Goal: Information Seeking & Learning: Learn about a topic

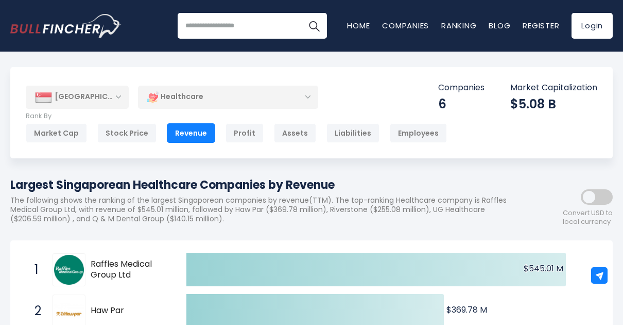
click at [277, 96] on div "Healthcare" at bounding box center [228, 97] width 180 height 24
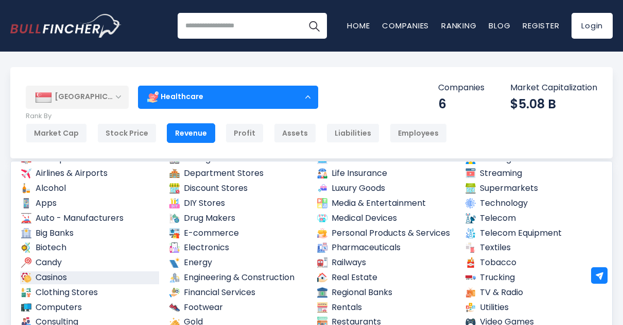
scroll to position [103, 0]
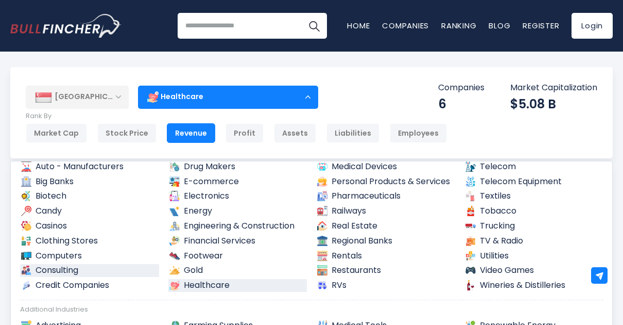
click at [98, 265] on link "Consulting" at bounding box center [89, 270] width 139 height 13
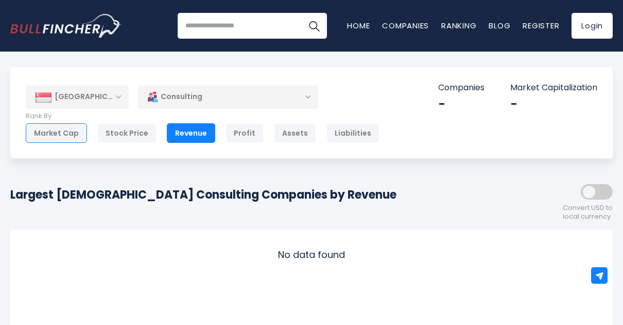
click at [77, 134] on div "Market Cap" at bounding box center [56, 133] width 61 height 20
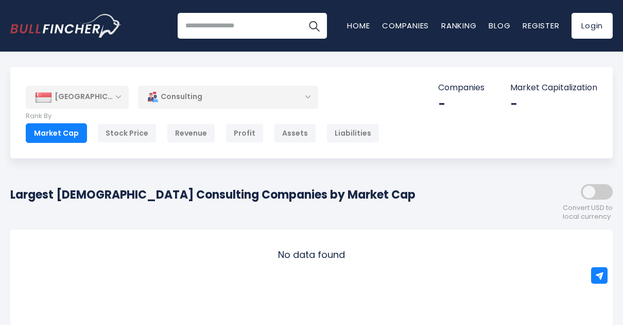
click at [263, 92] on div "Consulting" at bounding box center [228, 97] width 180 height 24
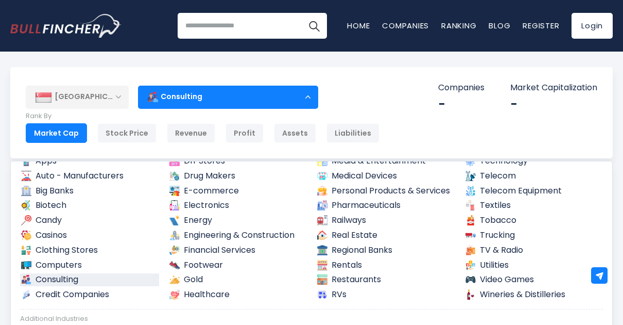
scroll to position [103, 0]
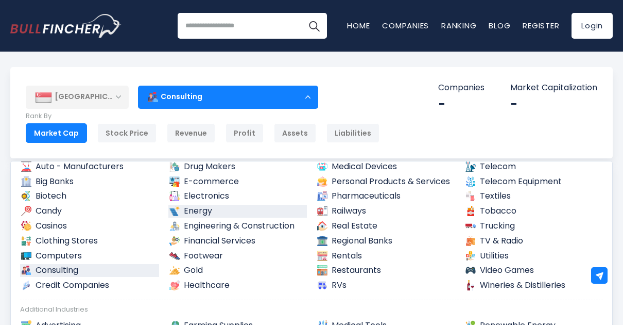
click at [197, 211] on link "Energy" at bounding box center [237, 211] width 139 height 13
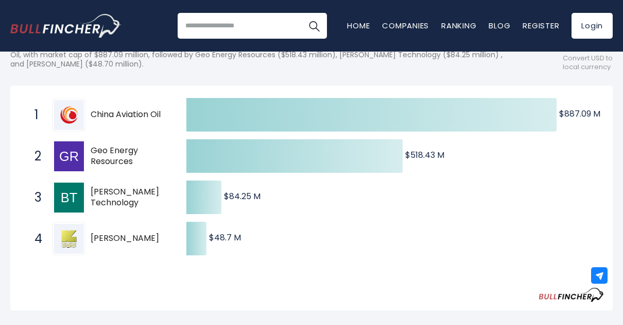
scroll to position [52, 0]
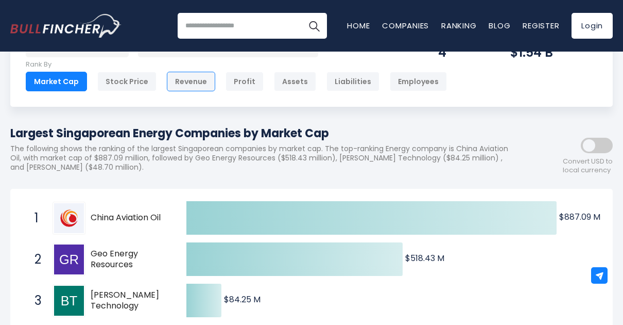
click at [193, 80] on div "Revenue" at bounding box center [191, 82] width 48 height 20
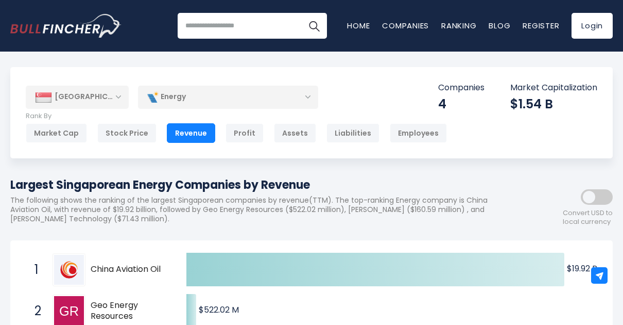
click at [258, 102] on div "Energy" at bounding box center [228, 97] width 180 height 24
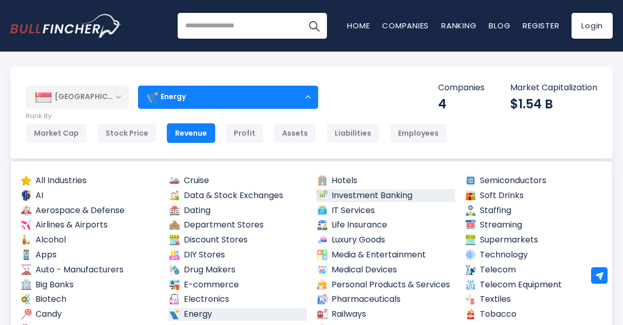
click at [365, 190] on link "Investment Banking" at bounding box center [385, 195] width 139 height 13
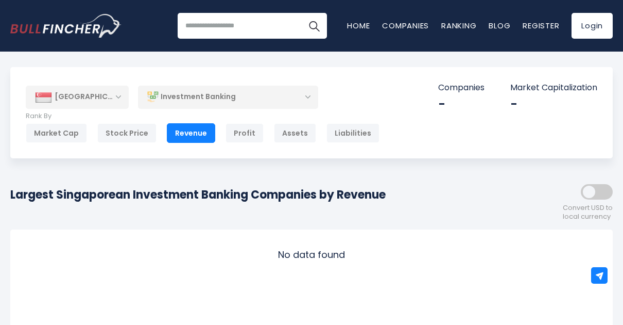
click at [238, 104] on div "Investment Banking" at bounding box center [228, 97] width 180 height 24
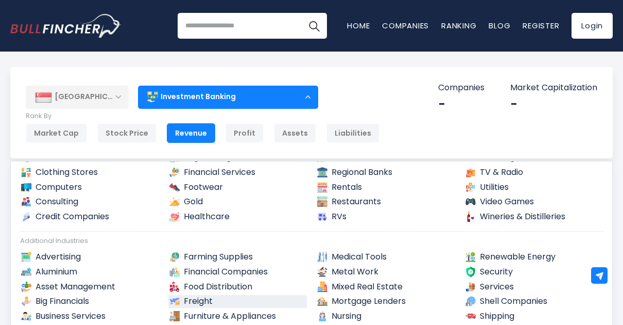
scroll to position [155, 0]
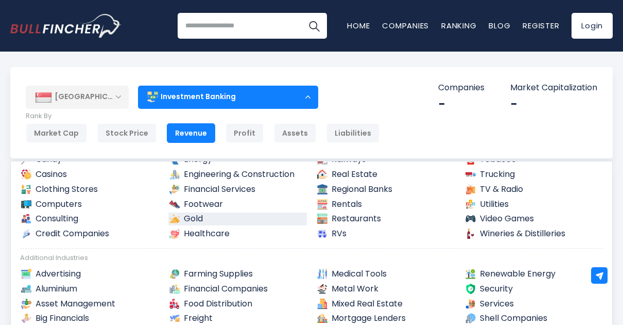
click at [217, 220] on link "Gold" at bounding box center [237, 218] width 139 height 13
